Goal: Information Seeking & Learning: Learn about a topic

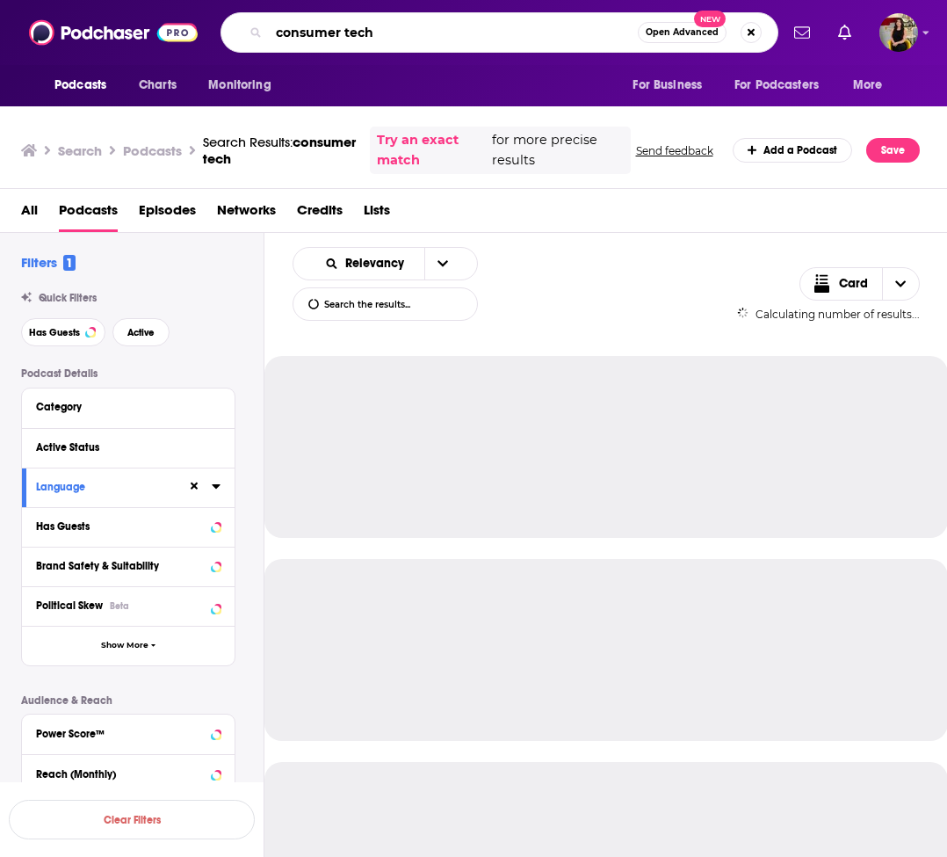
click at [352, 40] on input "consumer tech" at bounding box center [453, 32] width 369 height 28
click at [357, 33] on input "consumer tech" at bounding box center [453, 32] width 369 height 28
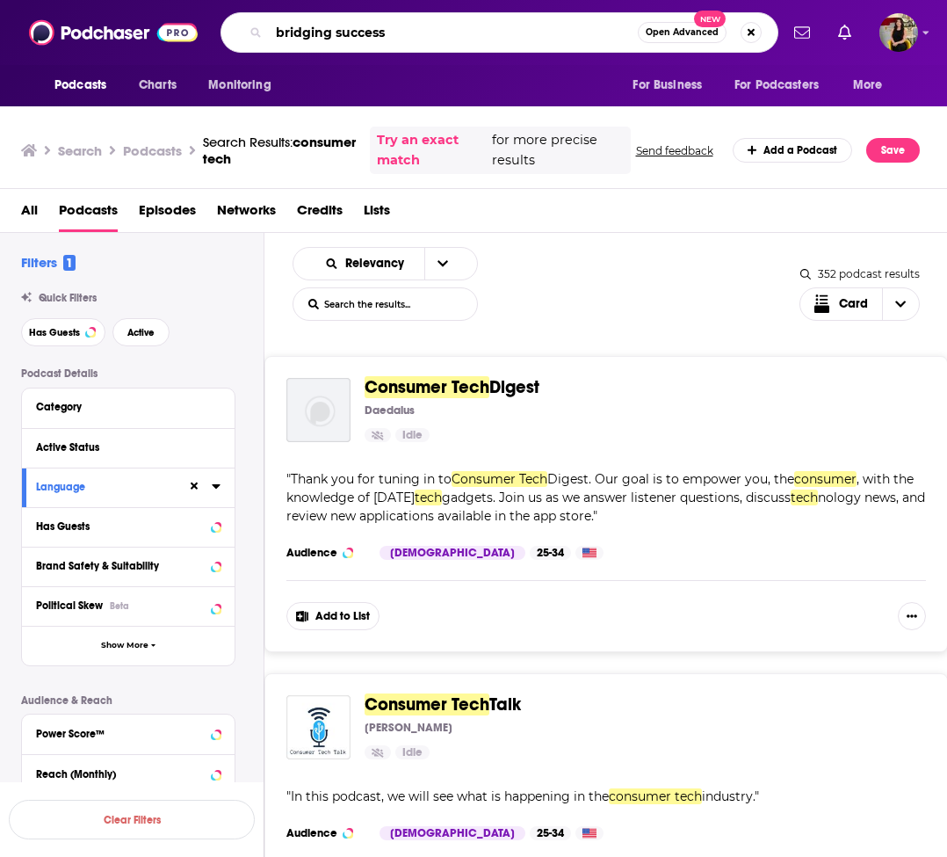
type input "bridging success"
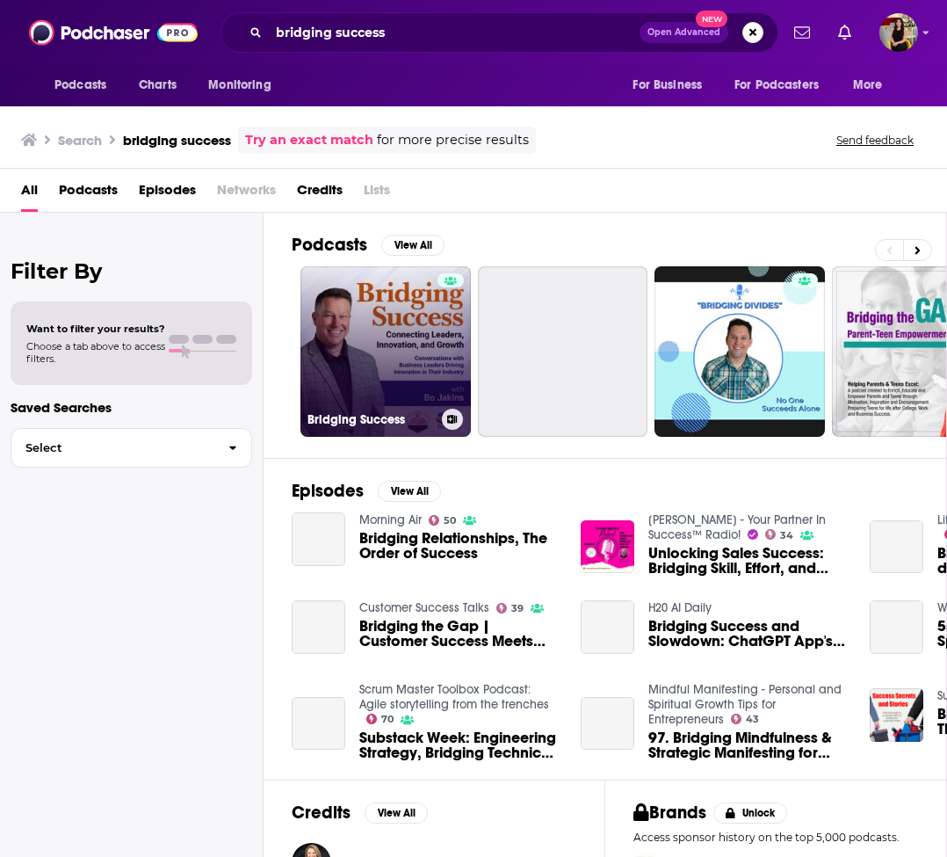
click at [388, 361] on link "Bridging Success" at bounding box center [385, 351] width 170 height 170
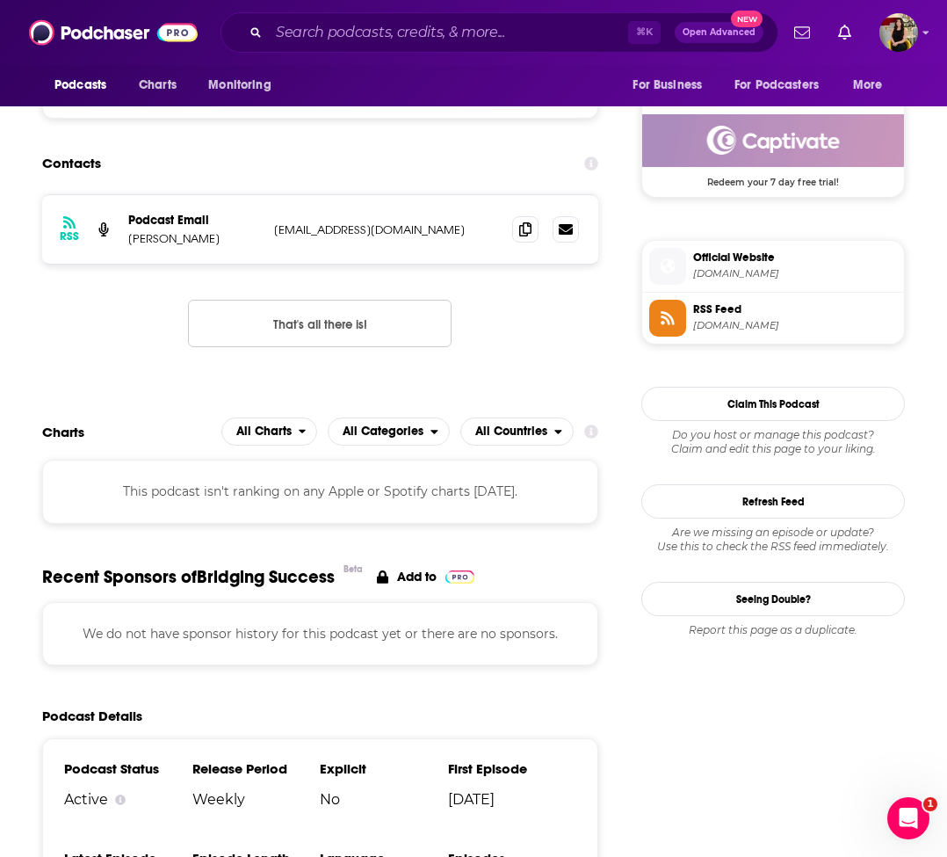
scroll to position [937, 0]
